Goal: Task Accomplishment & Management: Use online tool/utility

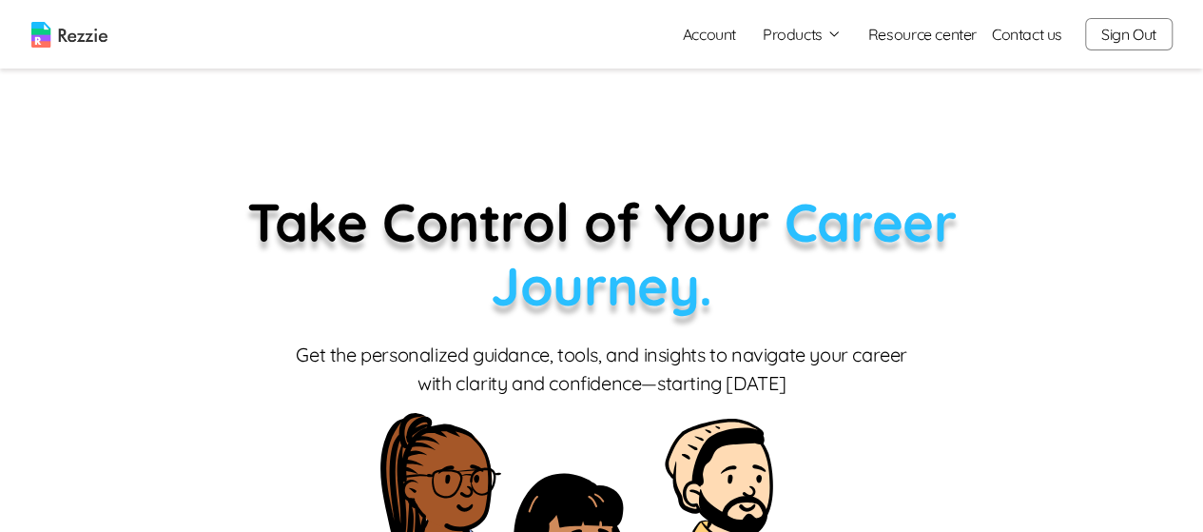
click at [805, 39] on button "Products" at bounding box center [802, 34] width 79 height 23
click at [834, 110] on link "AI Resume Review" at bounding box center [823, 109] width 233 height 38
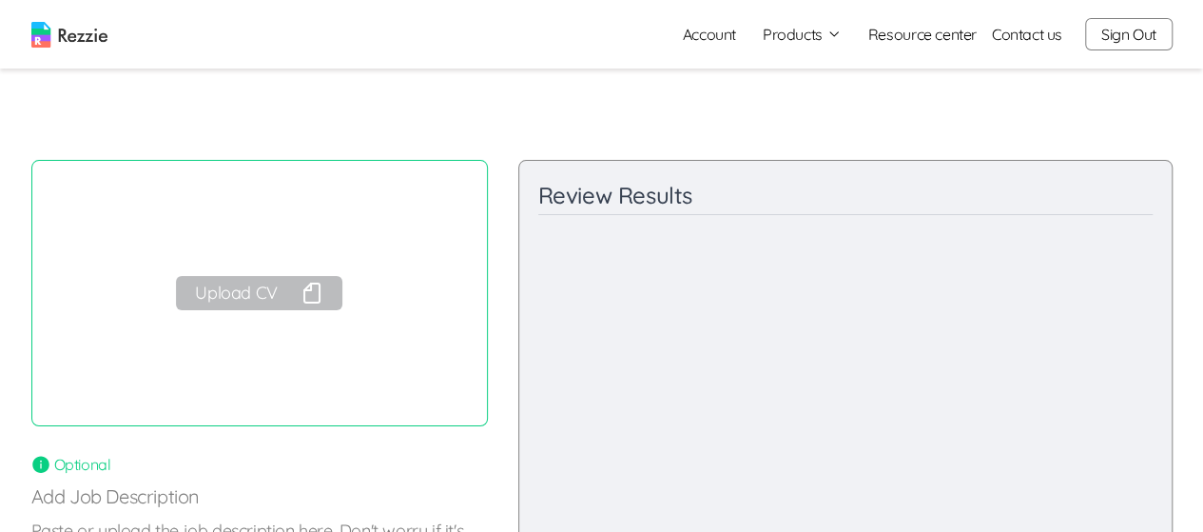
click at [269, 282] on button "Upload CV" at bounding box center [258, 293] width 165 height 34
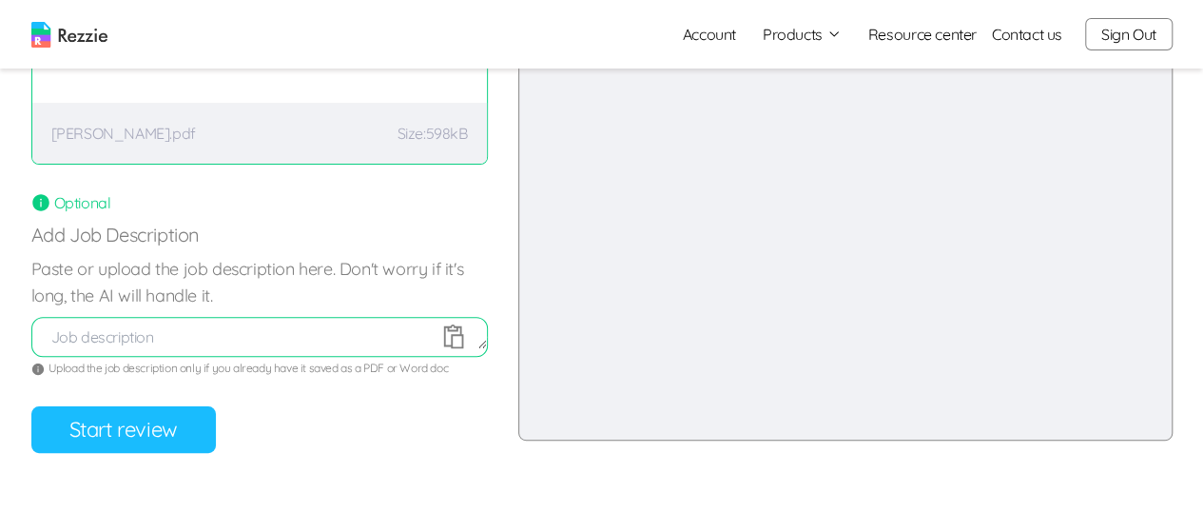
scroll to position [281, 0]
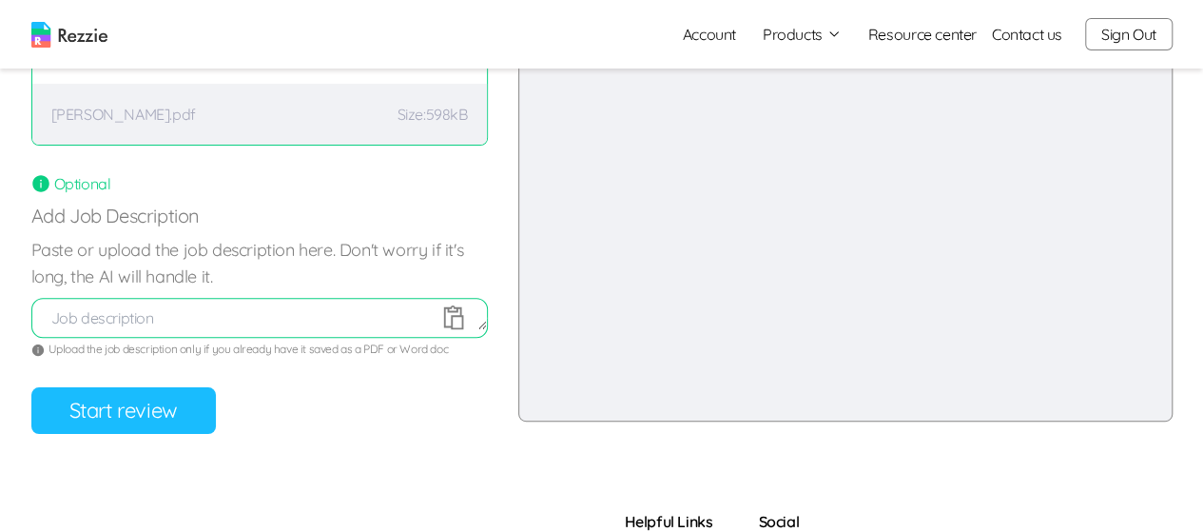
click at [150, 404] on button "Start review" at bounding box center [123, 410] width 185 height 47
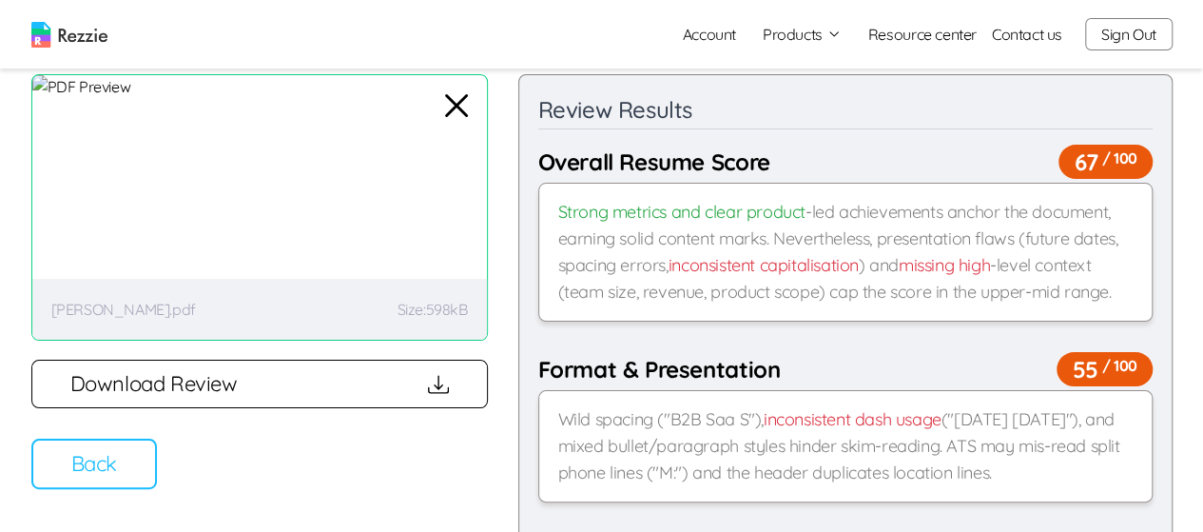
scroll to position [0, 0]
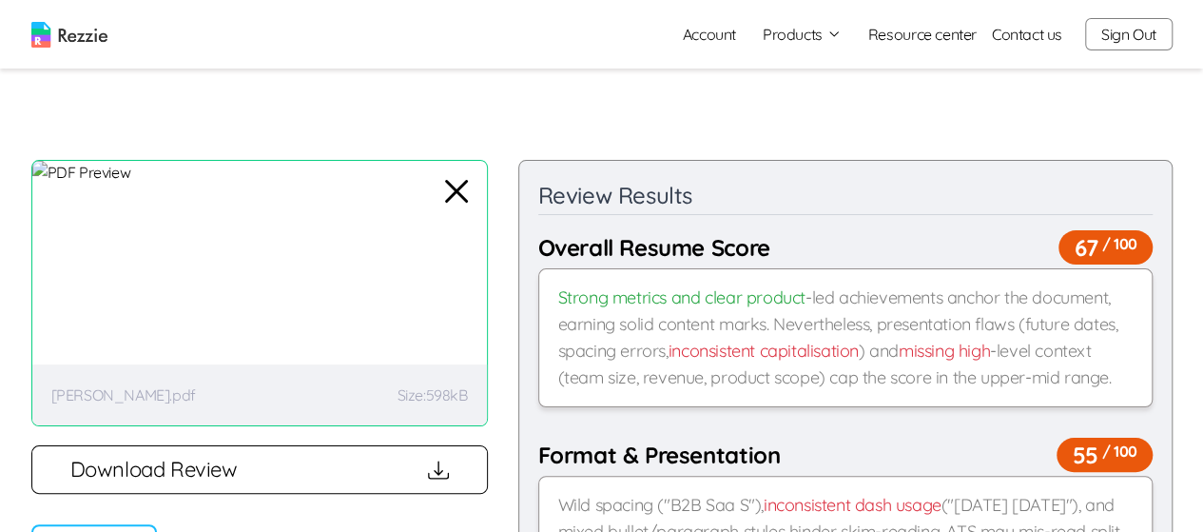
click at [316, 466] on button "Download Review" at bounding box center [259, 469] width 457 height 49
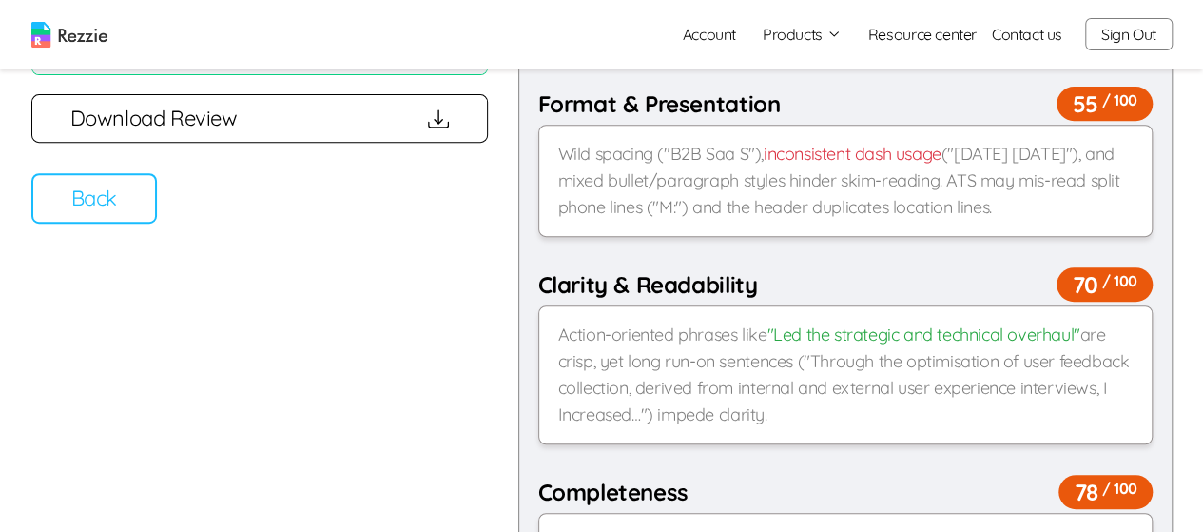
scroll to position [376, 0]
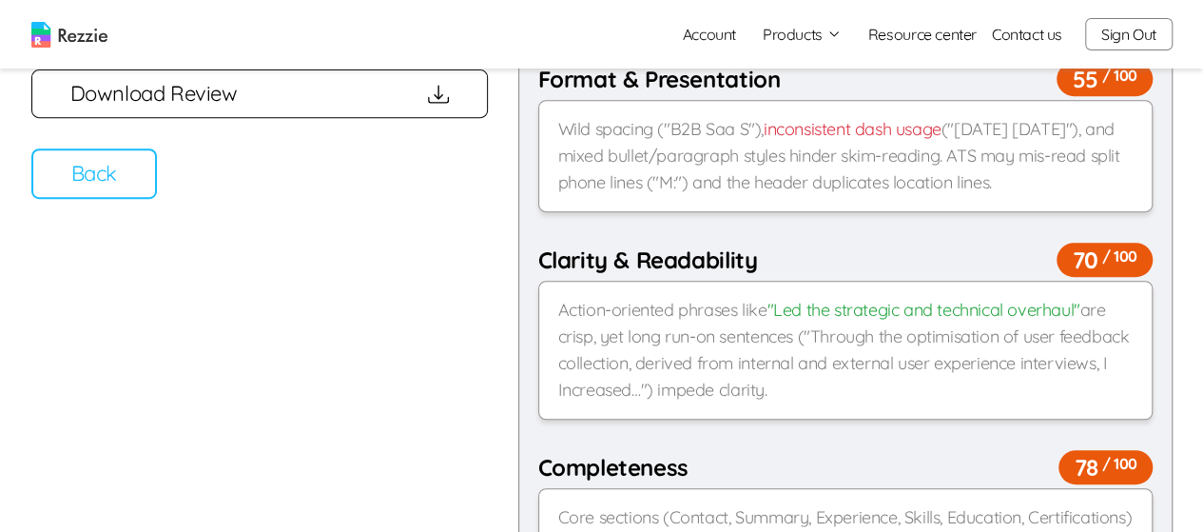
click at [86, 177] on button "Back" at bounding box center [94, 173] width 126 height 50
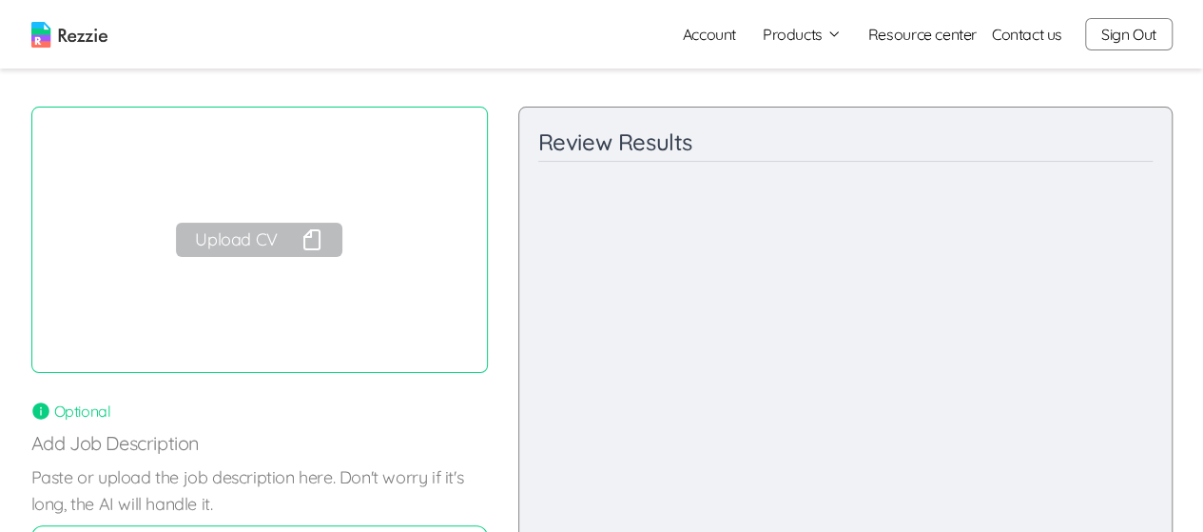
scroll to position [0, 0]
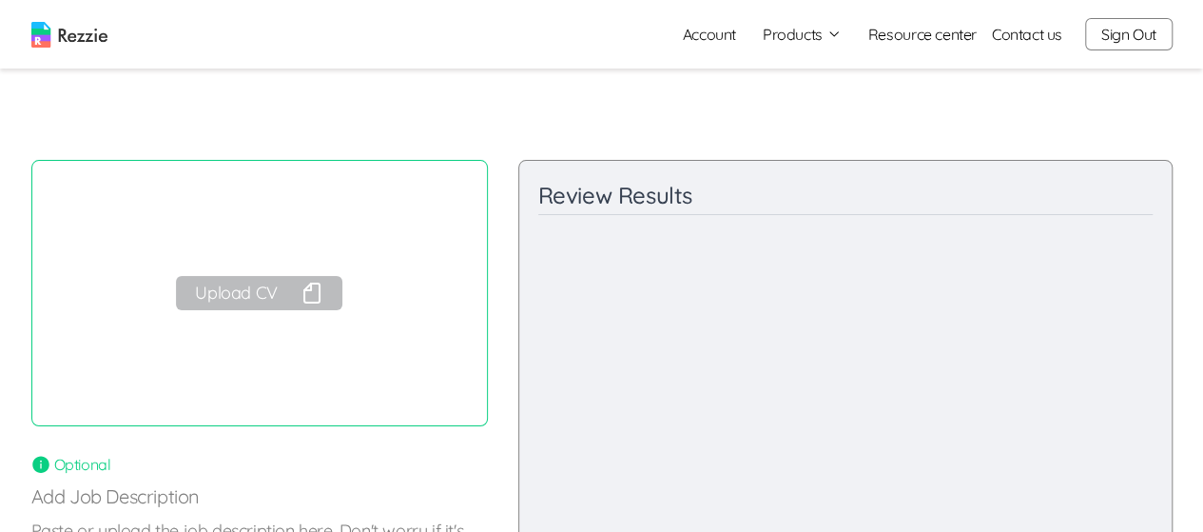
click at [84, 39] on img at bounding box center [69, 35] width 76 height 26
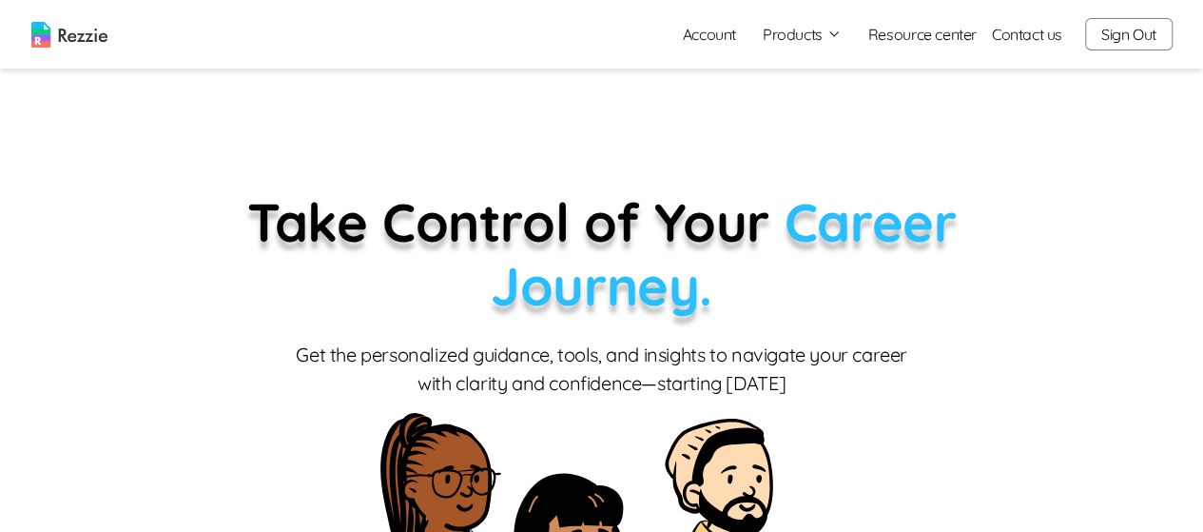
click at [1131, 38] on button "Sign Out" at bounding box center [1128, 34] width 87 height 32
